Goal: Check status: Check status

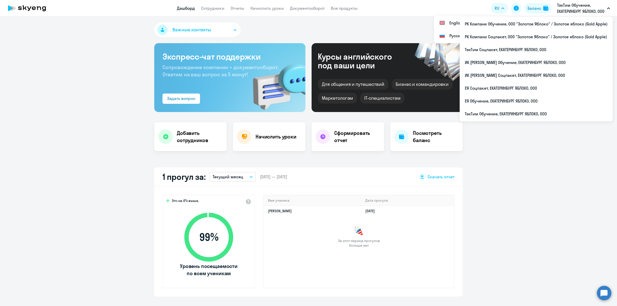
select select "30"
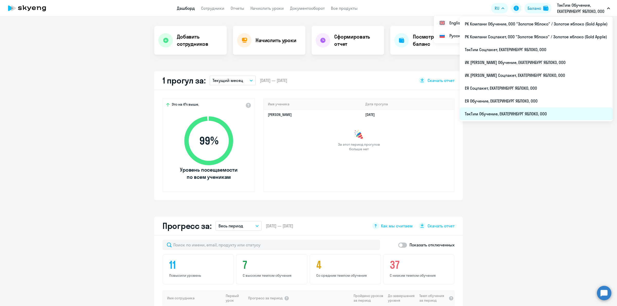
click at [514, 112] on li "ТэкТим Обучение, ЕКАТЕРИНБУРГ ЯБЛОКО, ООО" at bounding box center [536, 113] width 153 height 13
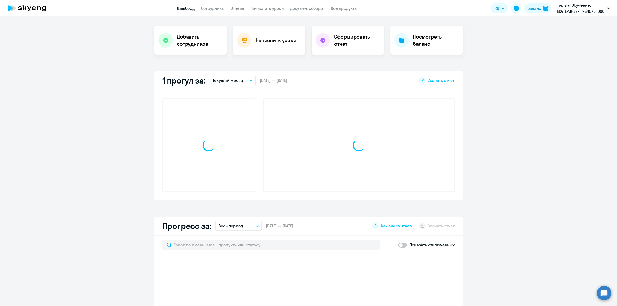
scroll to position [96, 0]
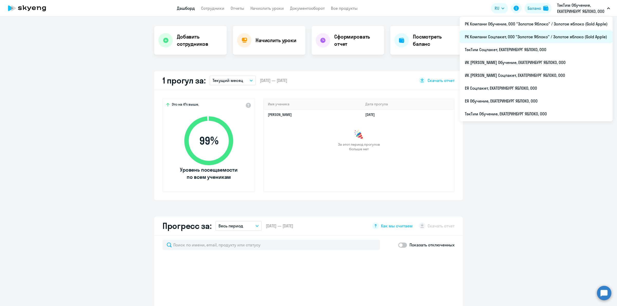
click at [538, 35] on li "РК Компани Соцпакет, ООО "Золотое Яблоко" / Золотое яблоко (Gold Apple)" at bounding box center [536, 36] width 153 height 13
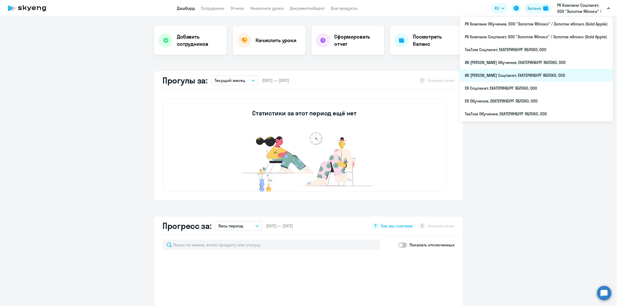
select select "30"
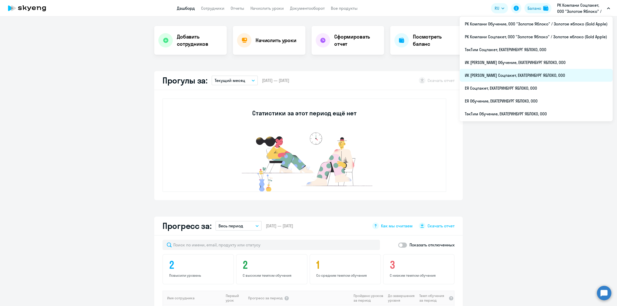
click at [518, 79] on li "ИК [PERSON_NAME] Соцпакет, ЕКАТЕРИНБУРГ ЯБЛОКО, ООО" at bounding box center [536, 75] width 153 height 13
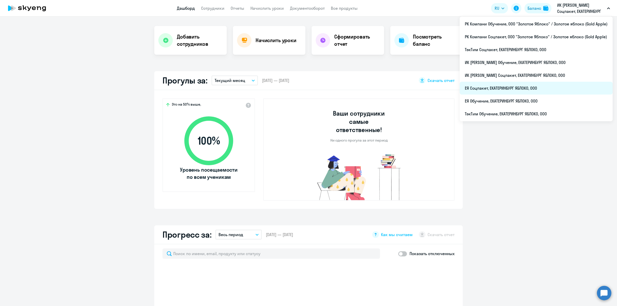
click at [508, 89] on li "ЕЯ Соцпакет, ЕКАТЕРИНБУРГ ЯБЛОКО, ООО" at bounding box center [536, 88] width 153 height 13
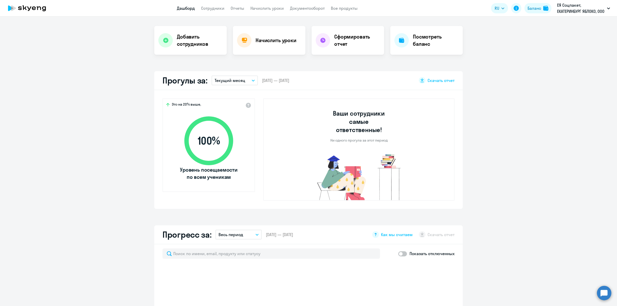
select select "30"
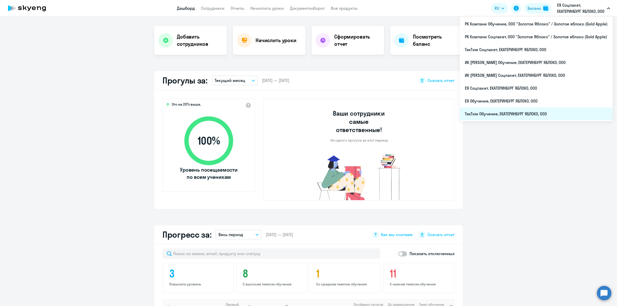
click at [506, 114] on li "ТэкТим Обучение, ЕКАТЕРИНБУРГ ЯБЛОКО, ООО" at bounding box center [536, 113] width 153 height 13
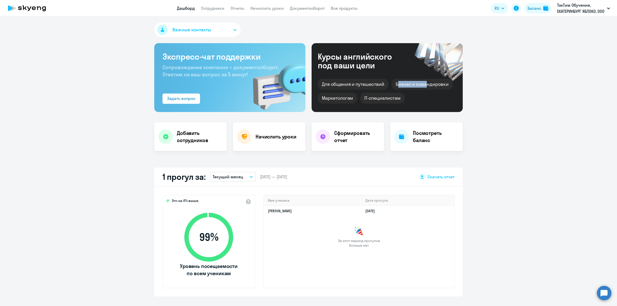
drag, startPoint x: 413, startPoint y: 84, endPoint x: 396, endPoint y: 84, distance: 17.0
click at [396, 84] on div "Бизнес и командировки" at bounding box center [421, 84] width 61 height 11
click at [433, 85] on div "Бизнес и командировки" at bounding box center [421, 84] width 61 height 11
select select "30"
drag, startPoint x: 445, startPoint y: 83, endPoint x: 394, endPoint y: 83, distance: 51.4
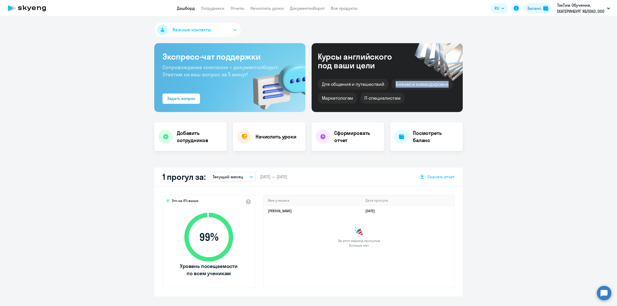
click at [394, 83] on div "Бизнес и командировки" at bounding box center [421, 84] width 61 height 11
click at [417, 84] on div "Бизнес и командировки" at bounding box center [421, 84] width 61 height 11
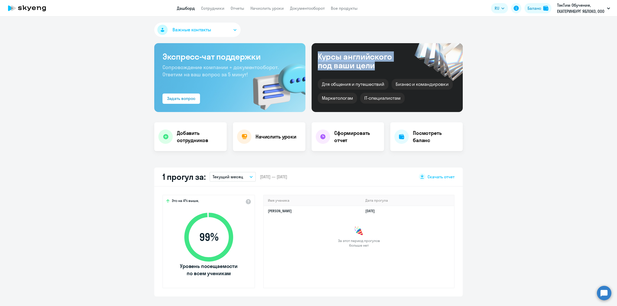
drag, startPoint x: 369, startPoint y: 66, endPoint x: 314, endPoint y: 57, distance: 56.0
click at [314, 57] on div "Курсы английского под ваши цели Для общения и путешествий [PERSON_NAME] и коман…" at bounding box center [387, 77] width 151 height 69
click at [333, 62] on div "Курсы английского под ваши цели" at bounding box center [362, 60] width 88 height 17
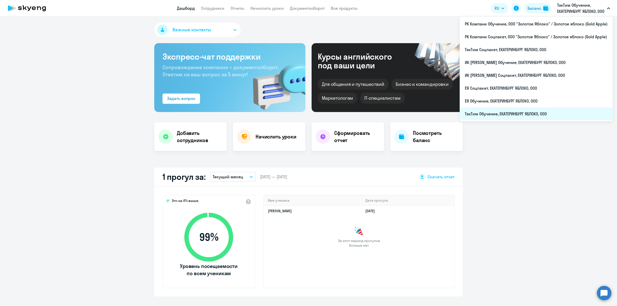
click at [555, 113] on li "ТэкТим Обучение, ЕКАТЕРИНБУРГ ЯБЛОКО, ООО" at bounding box center [536, 113] width 153 height 13
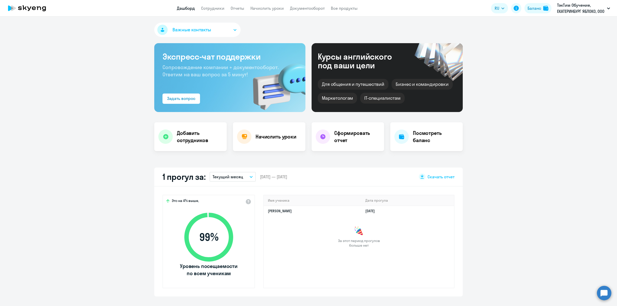
select select "30"
